Goal: Task Accomplishment & Management: Use online tool/utility

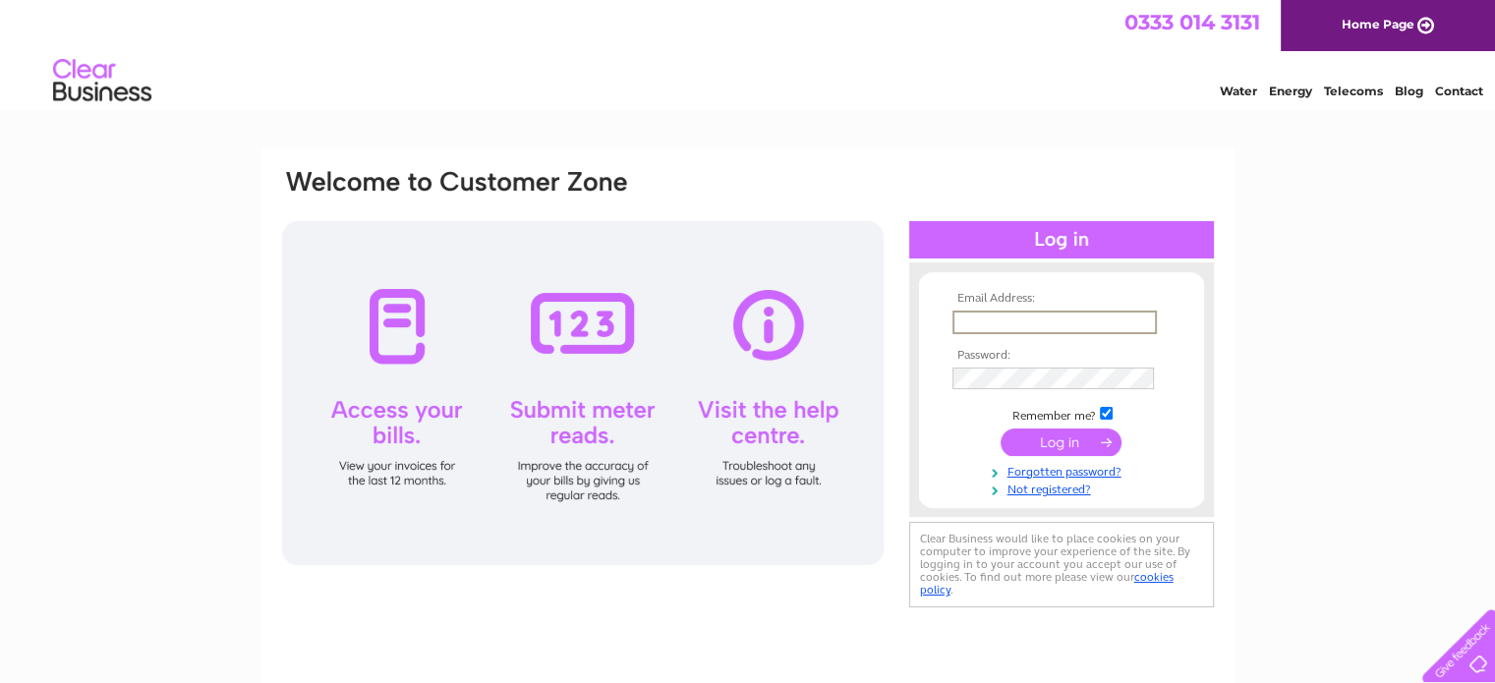
click at [1135, 320] on input "text" at bounding box center [1054, 323] width 204 height 24
type input "dedwards.autumnclub@gmail.com"
click at [1059, 439] on input "submit" at bounding box center [1060, 440] width 121 height 28
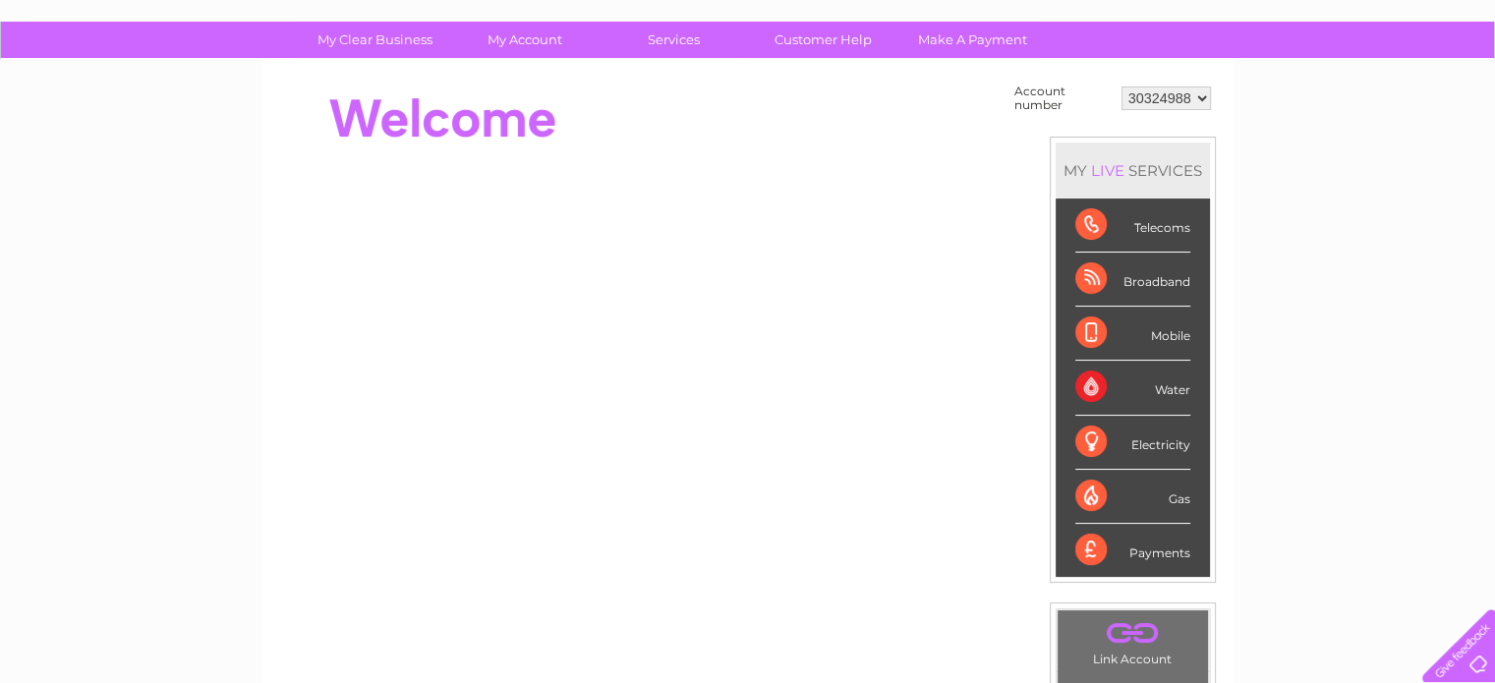
scroll to position [123, 0]
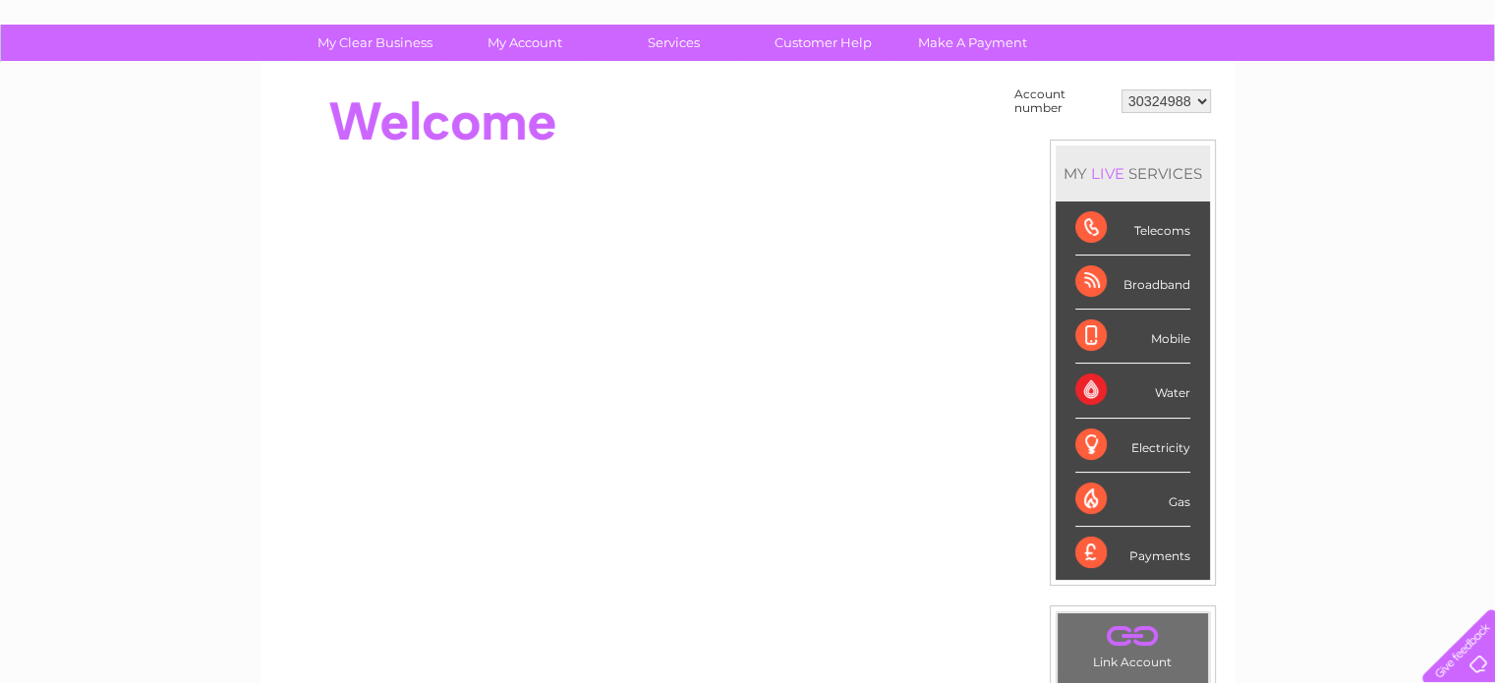
click at [1088, 272] on div "Broadband" at bounding box center [1132, 282] width 115 height 54
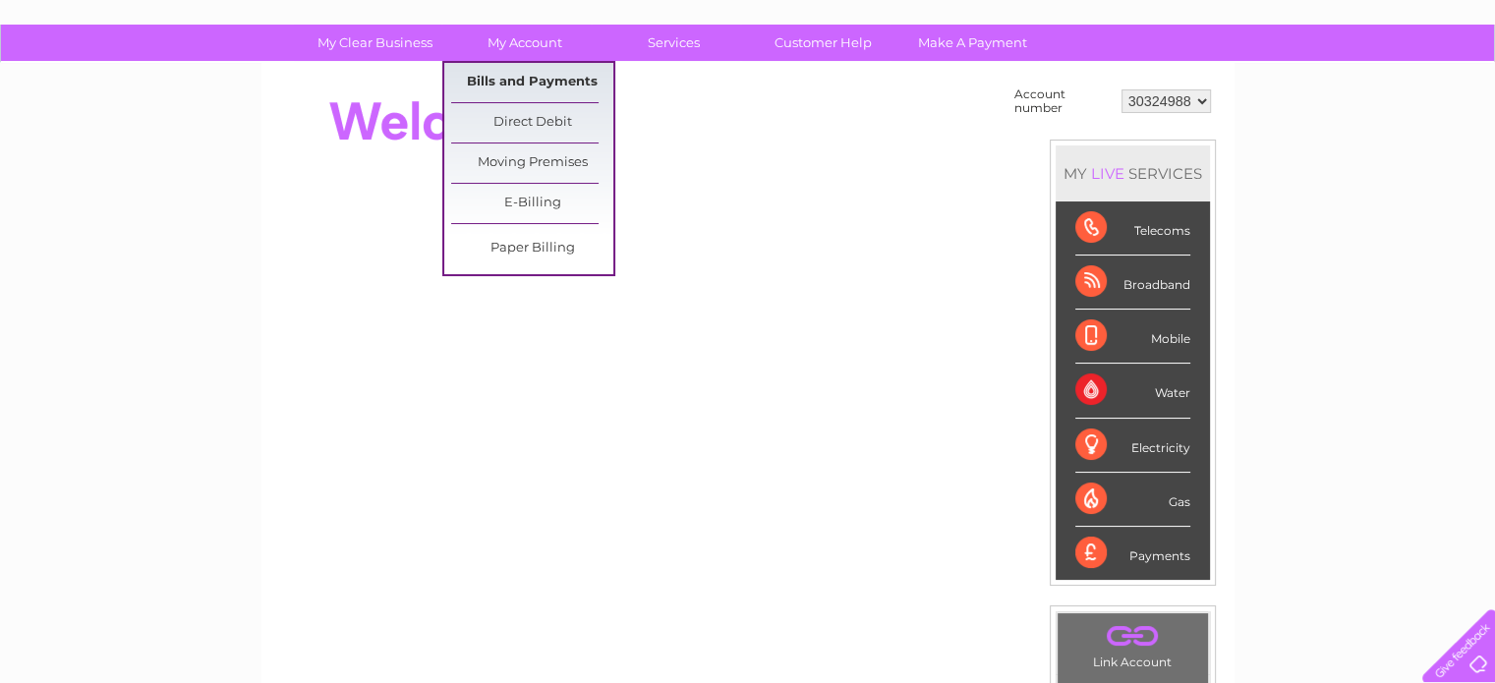
click at [525, 78] on link "Bills and Payments" at bounding box center [532, 82] width 162 height 39
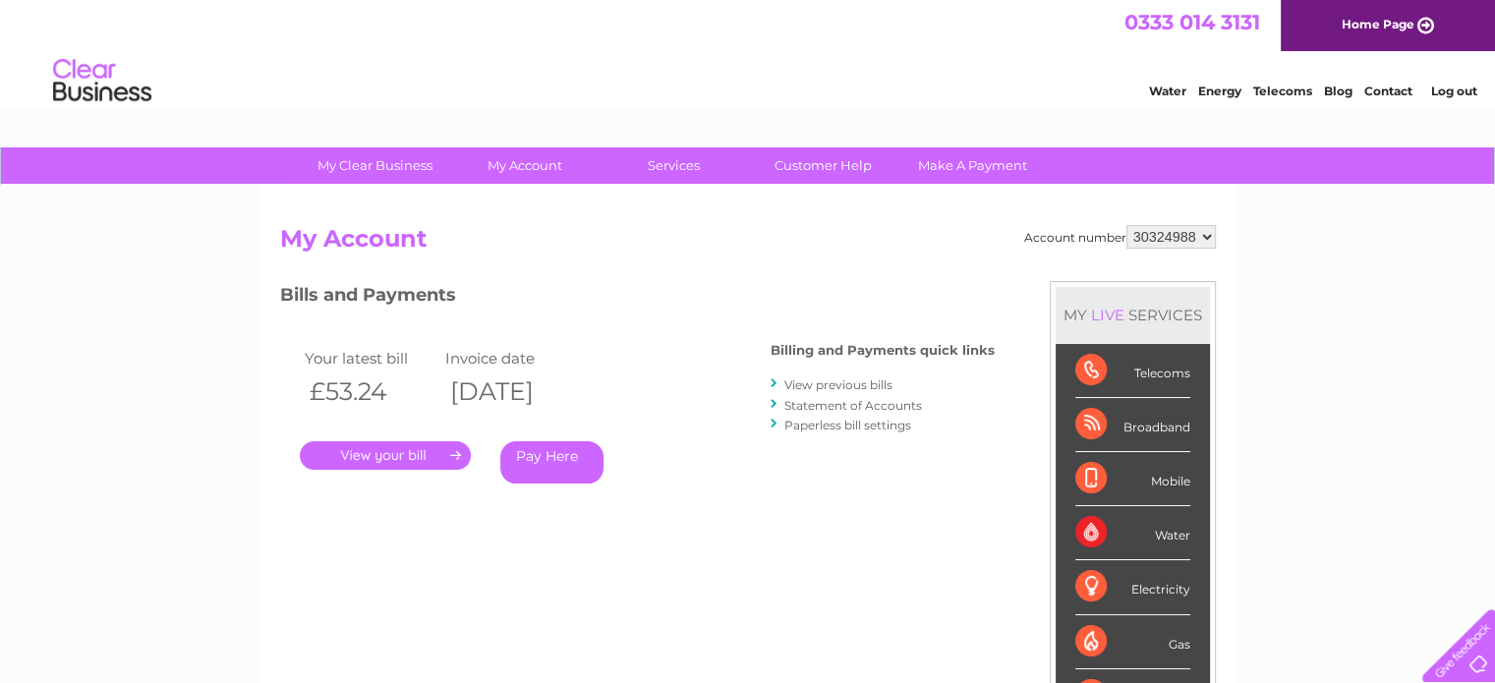
click at [457, 451] on link "." at bounding box center [385, 455] width 171 height 28
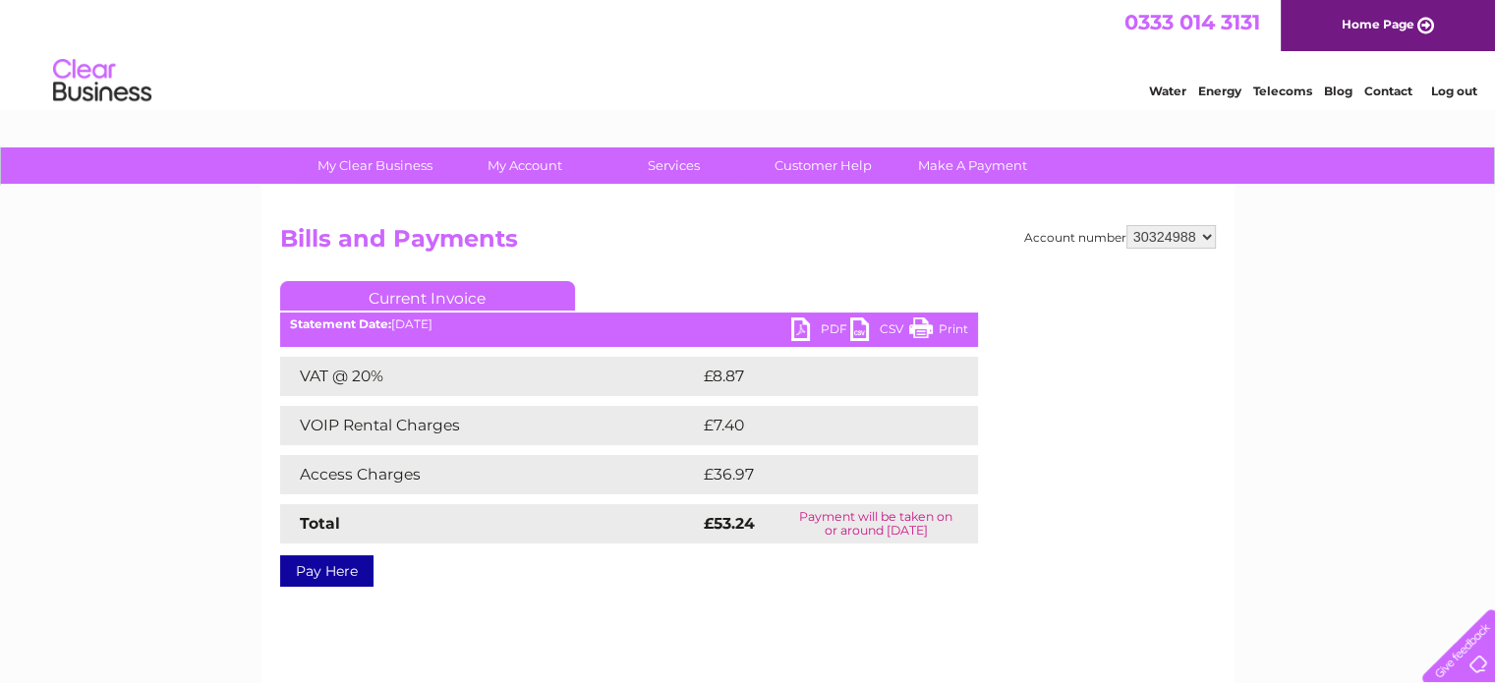
drag, startPoint x: 1497, startPoint y: 191, endPoint x: 1446, endPoint y: 125, distance: 82.7
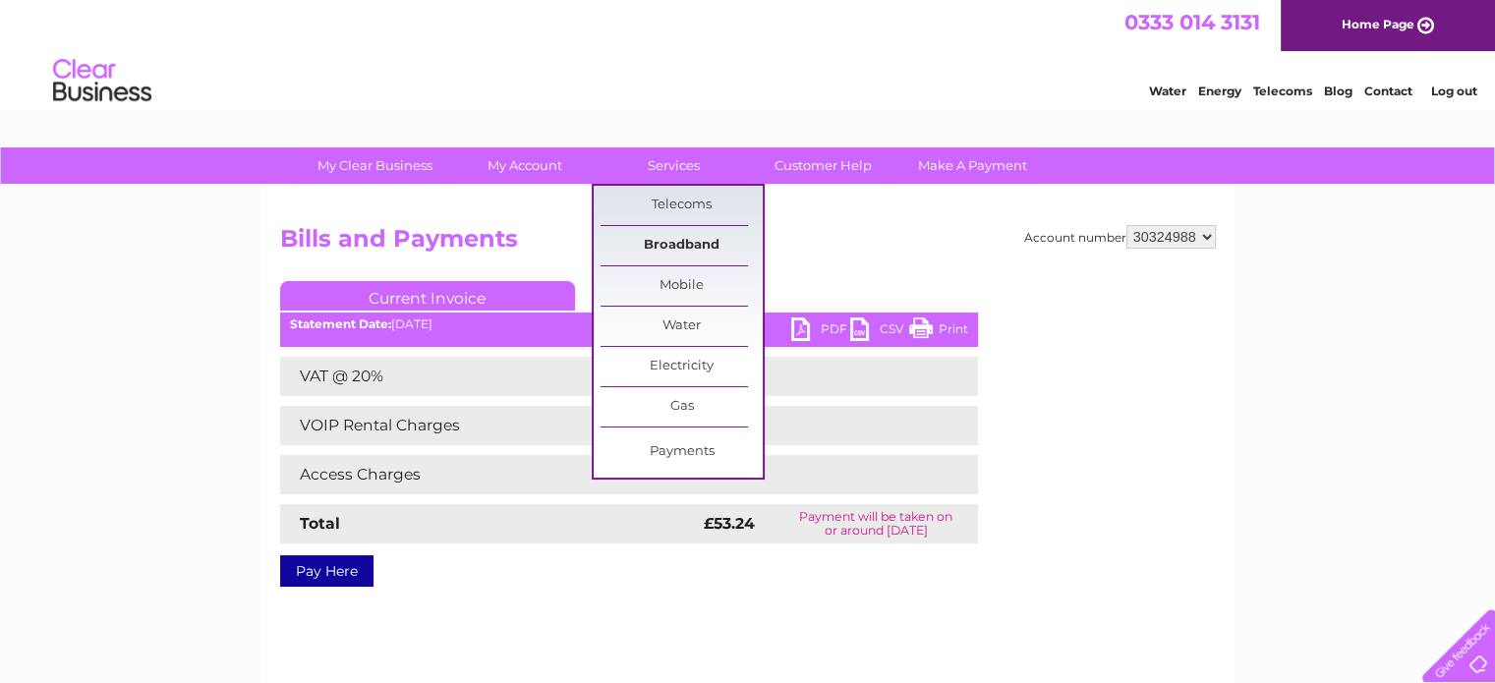
click at [697, 240] on link "Broadband" at bounding box center [681, 245] width 162 height 39
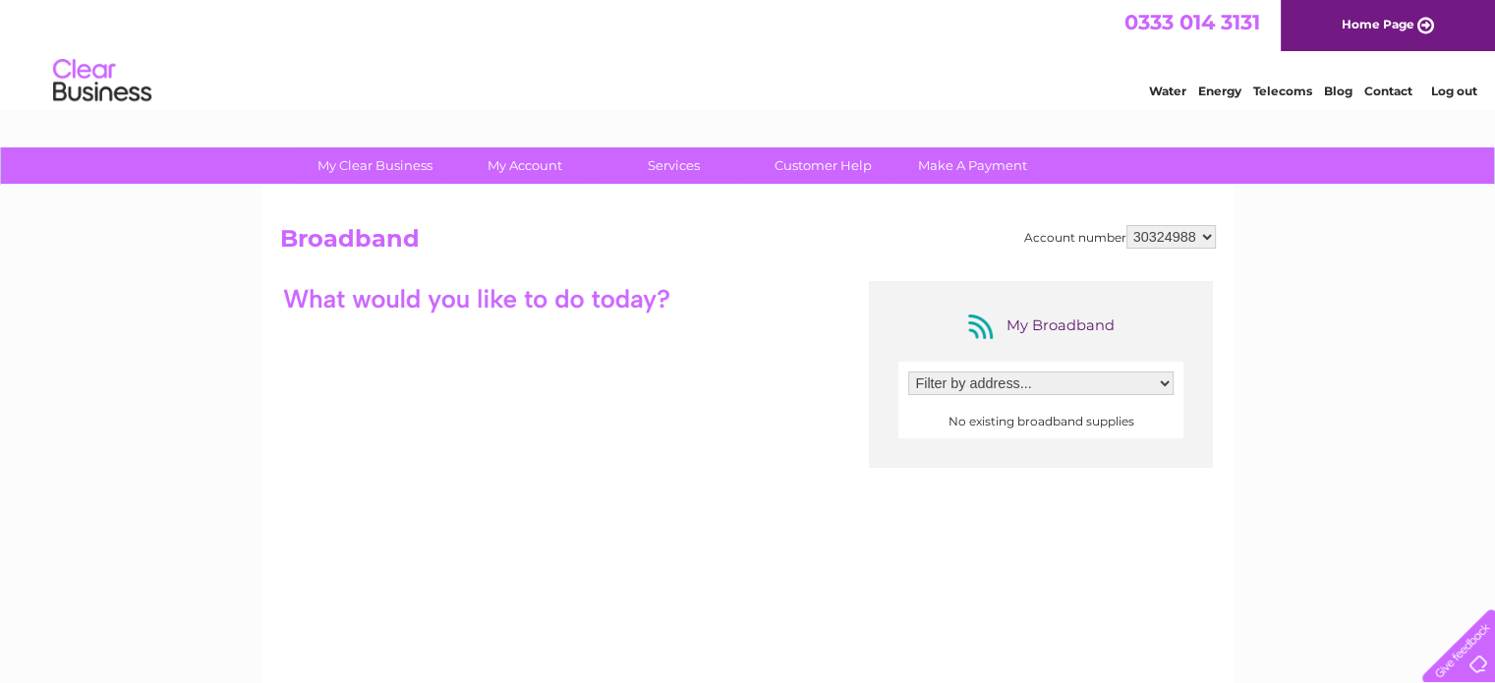
click at [1163, 379] on select "Filter by address..." at bounding box center [1040, 383] width 265 height 24
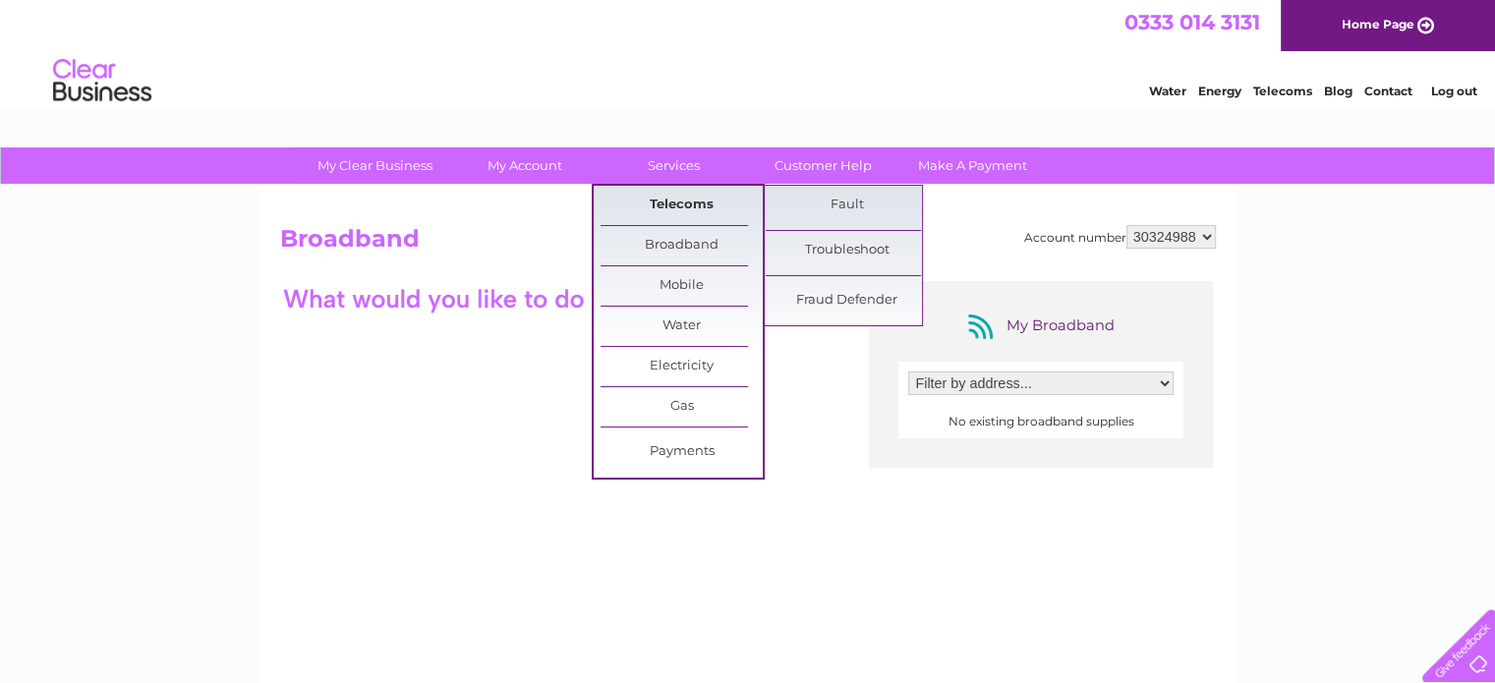
click at [684, 200] on link "Telecoms" at bounding box center [681, 205] width 162 height 39
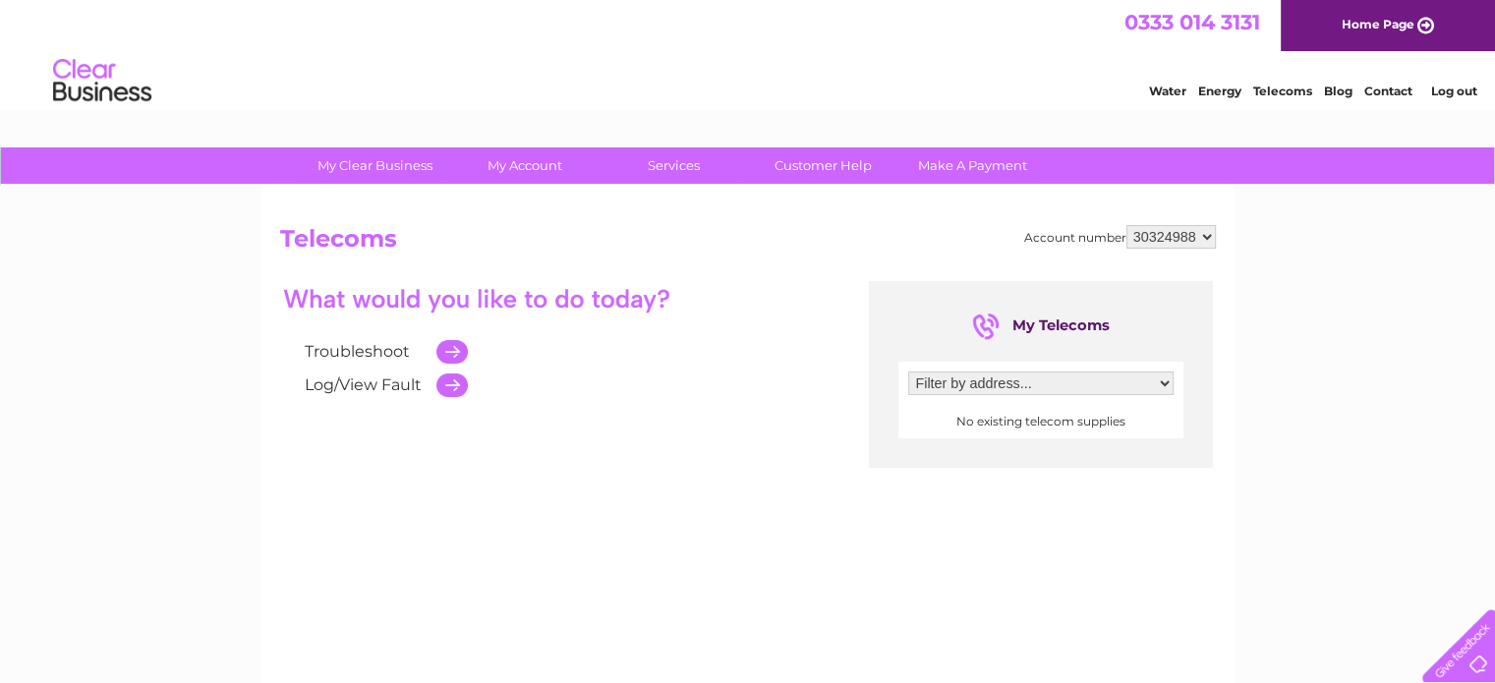
click at [444, 344] on td at bounding box center [446, 351] width 41 height 33
click at [456, 351] on td at bounding box center [446, 351] width 41 height 33
click at [383, 351] on link "Troubleshoot" at bounding box center [357, 351] width 105 height 19
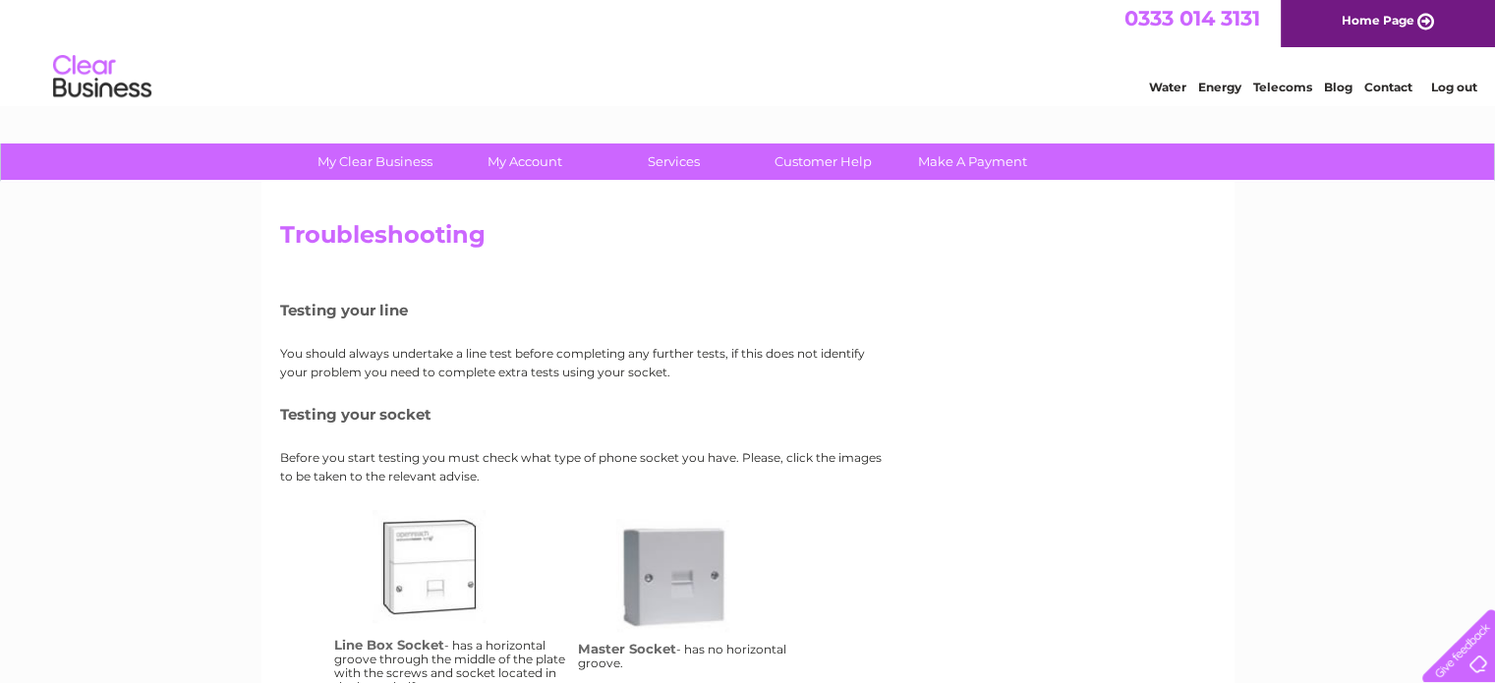
scroll to position [20, 0]
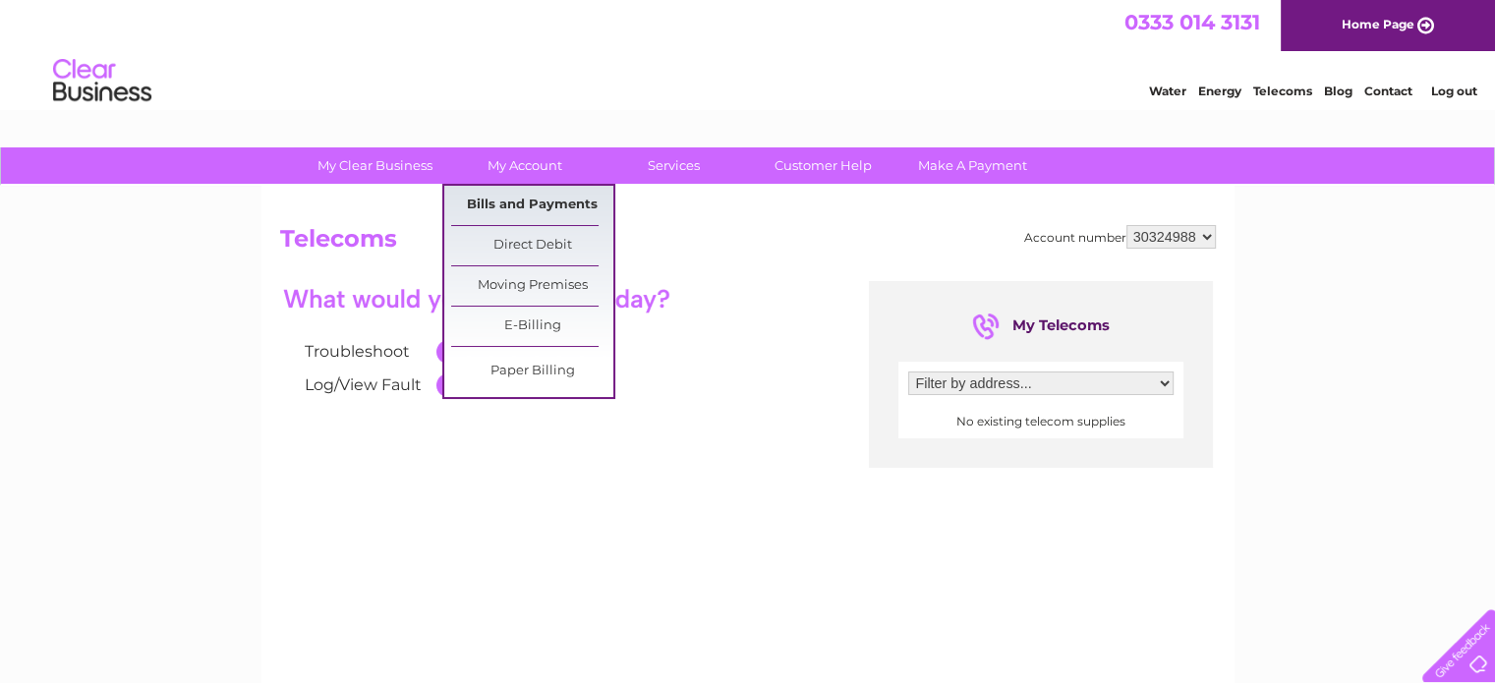
click at [519, 198] on link "Bills and Payments" at bounding box center [532, 205] width 162 height 39
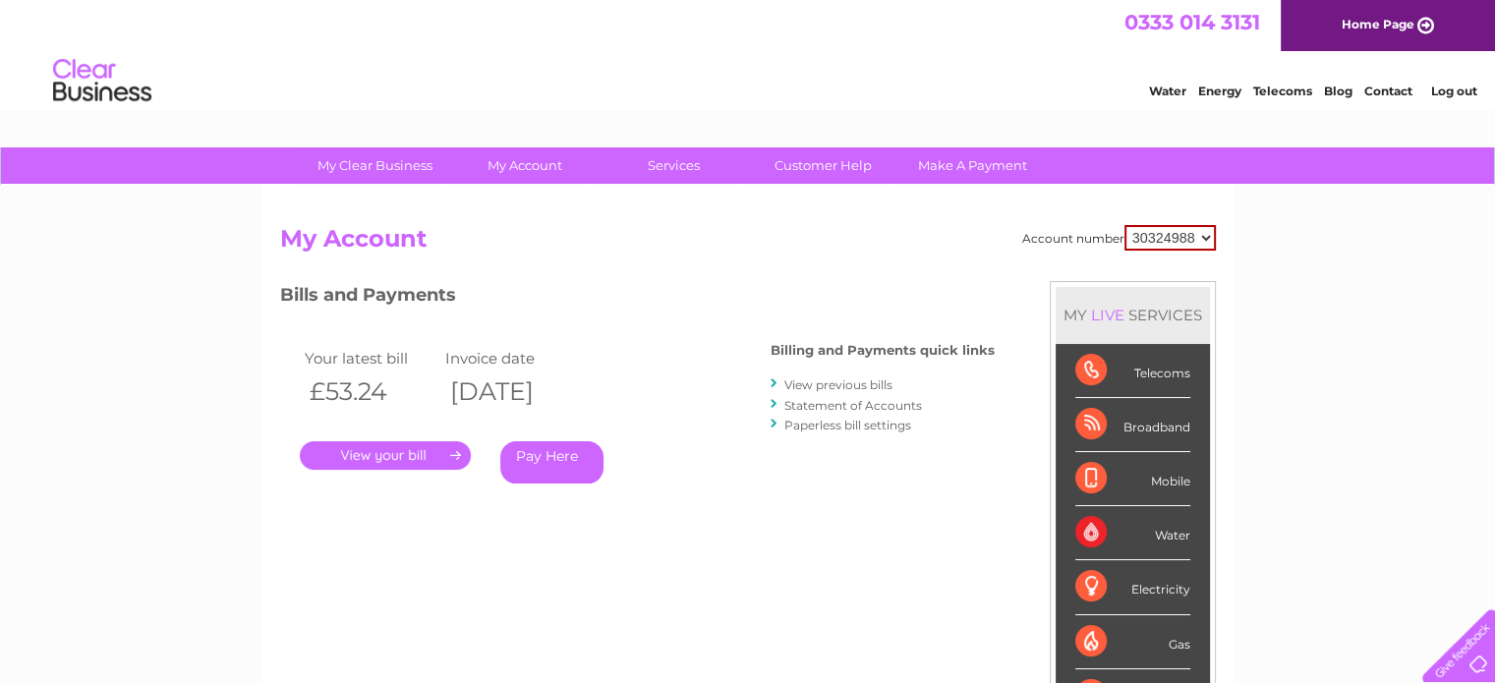
click at [455, 454] on link "." at bounding box center [385, 455] width 171 height 28
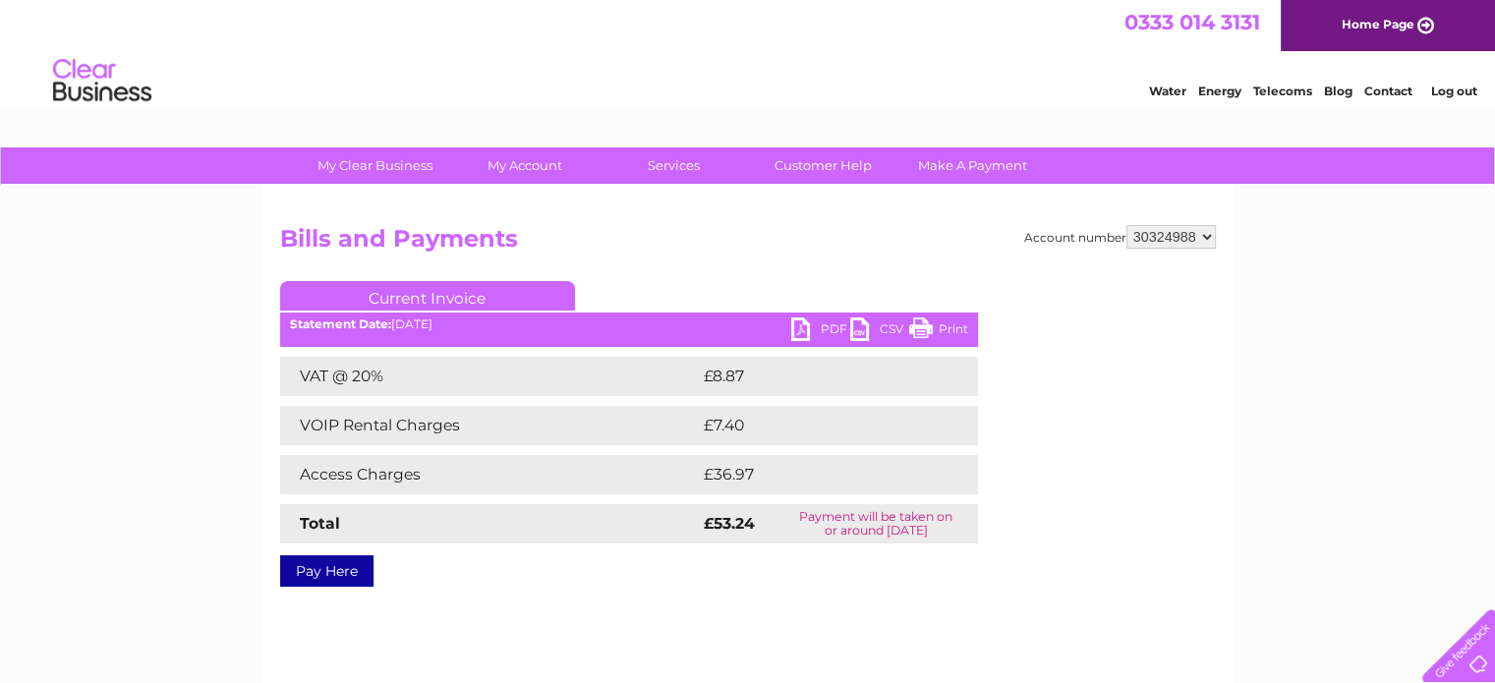
click at [811, 323] on link "PDF" at bounding box center [820, 331] width 59 height 28
click at [849, 163] on link "Customer Help" at bounding box center [823, 165] width 162 height 36
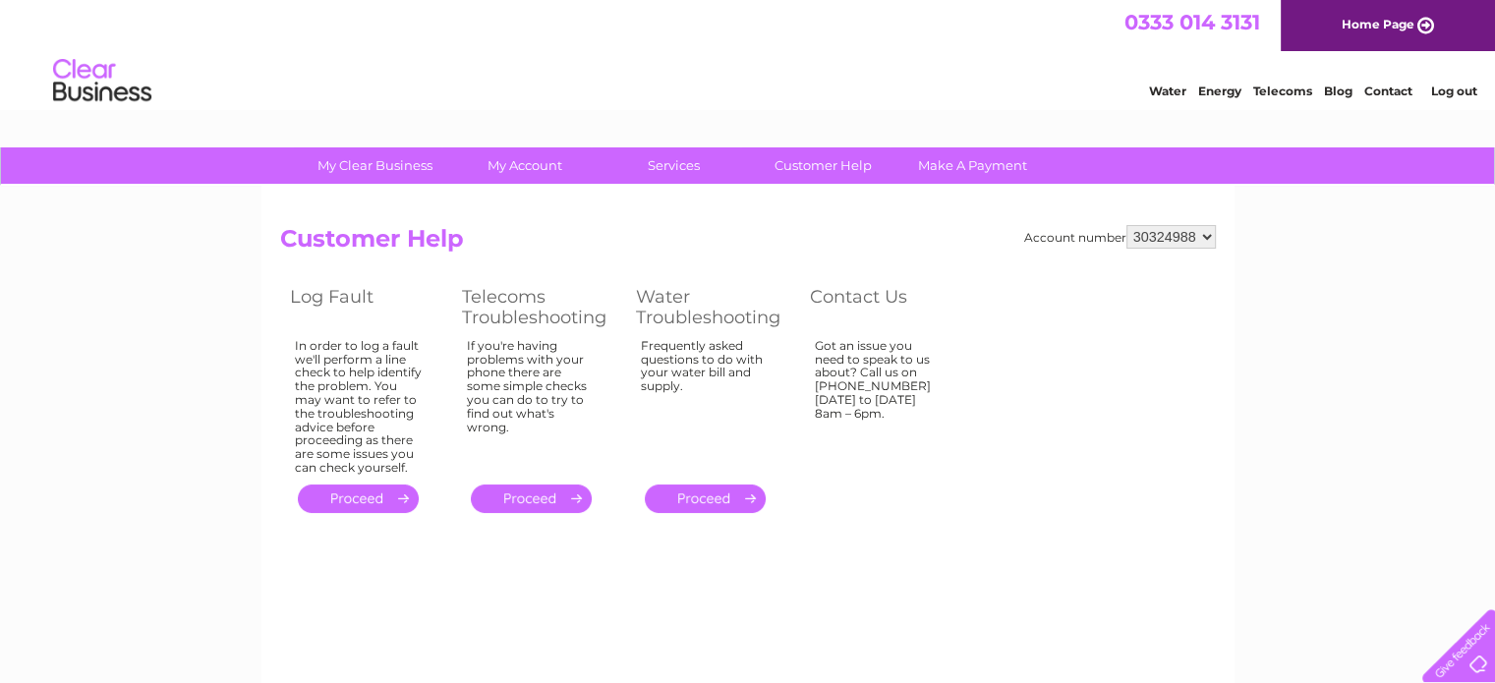
click at [536, 486] on link "." at bounding box center [531, 498] width 121 height 28
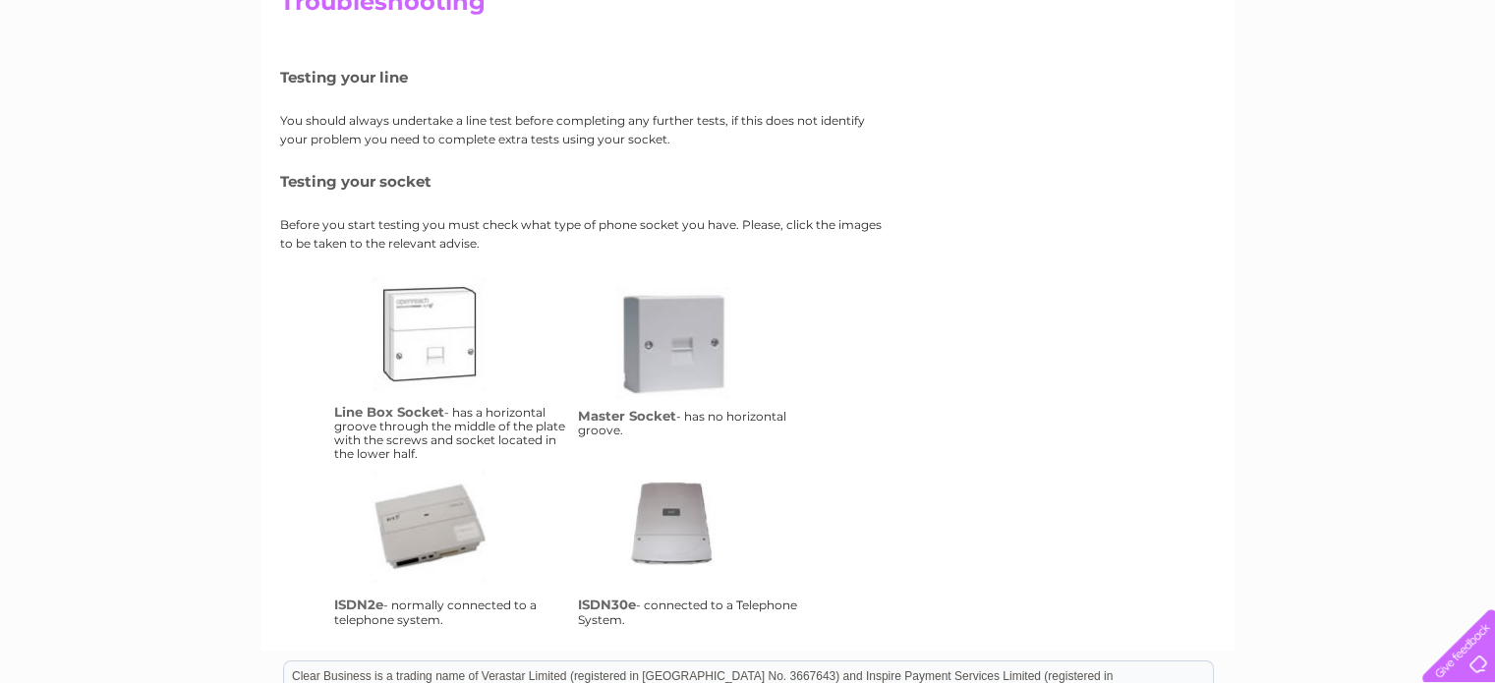
scroll to position [432, 0]
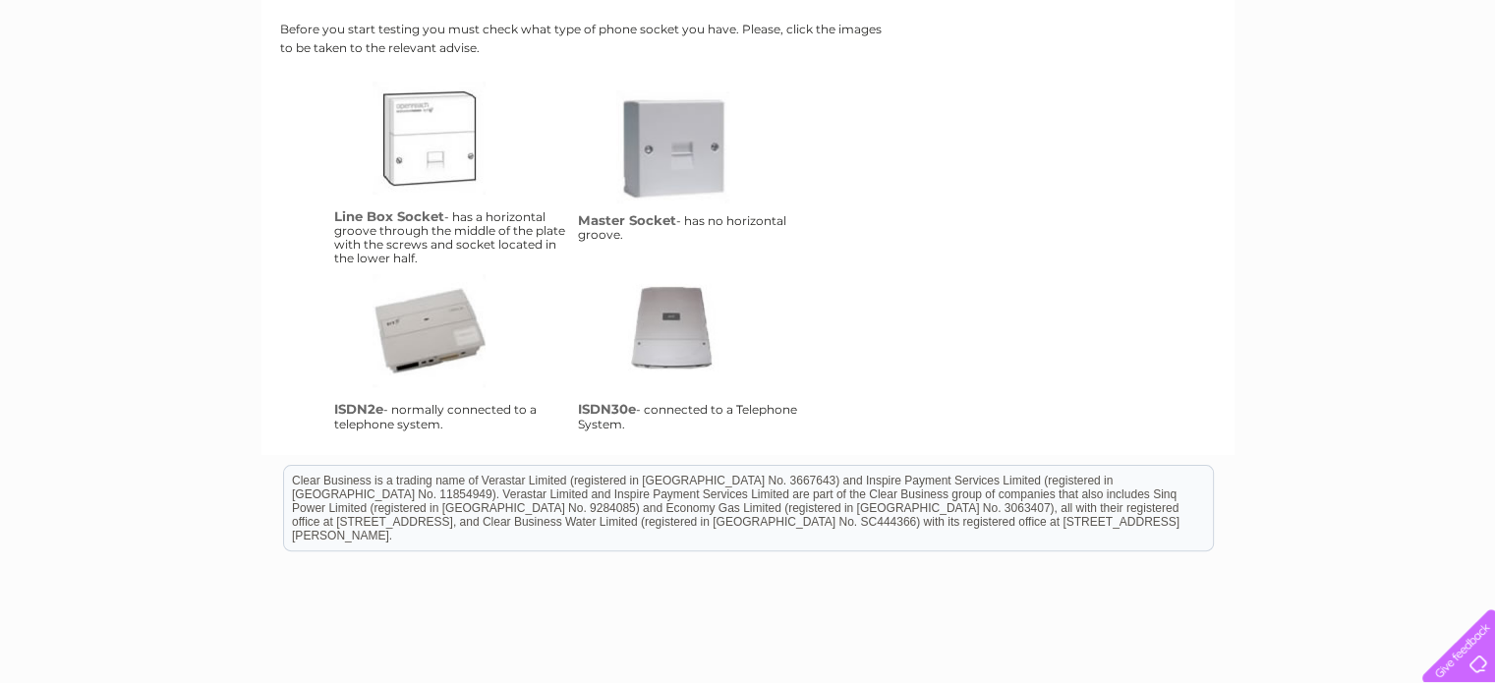
click at [419, 339] on link "isdn2e" at bounding box center [450, 352] width 157 height 157
